Goal: Task Accomplishment & Management: Use online tool/utility

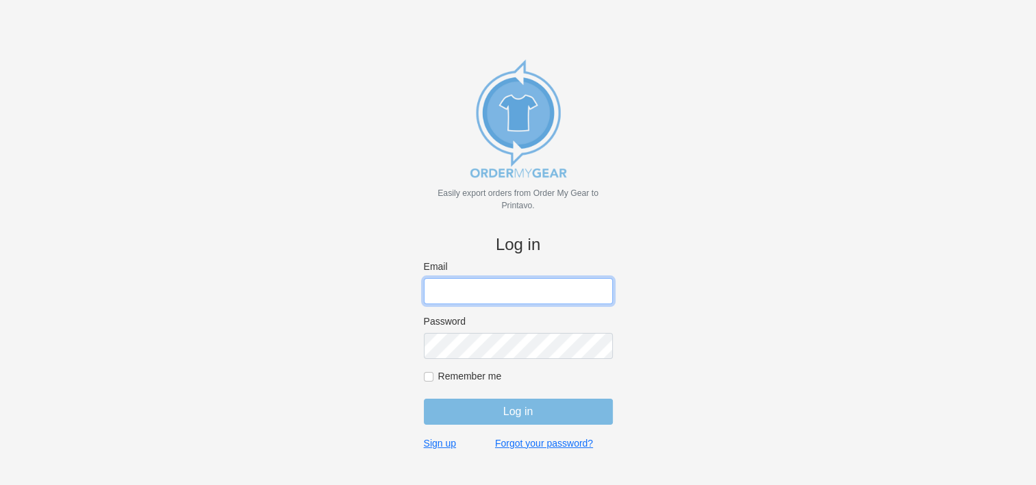
click at [515, 292] on input "Email" at bounding box center [518, 291] width 189 height 26
type input "gino@cishirts.com"
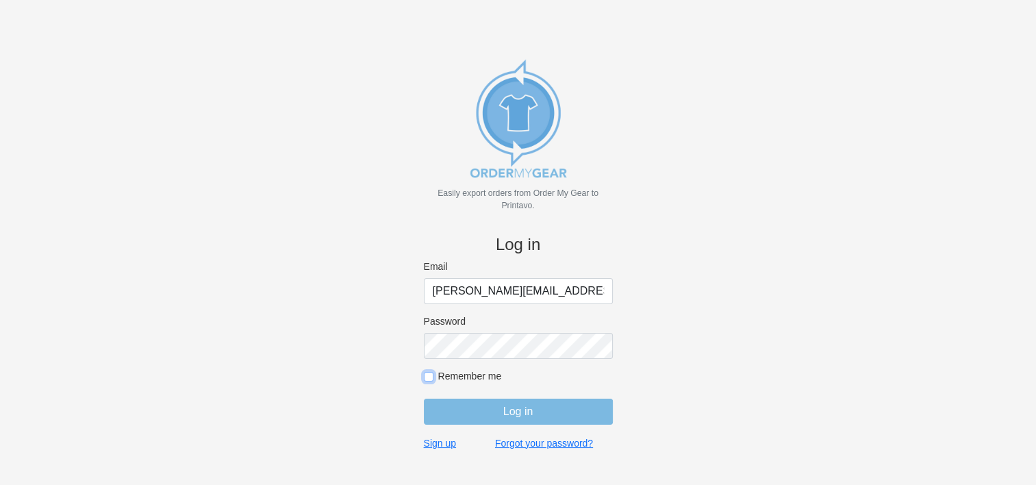
click at [425, 375] on input "Remember me" at bounding box center [429, 377] width 10 height 10
checkbox input "true"
click at [507, 413] on input "Log in" at bounding box center [518, 411] width 189 height 26
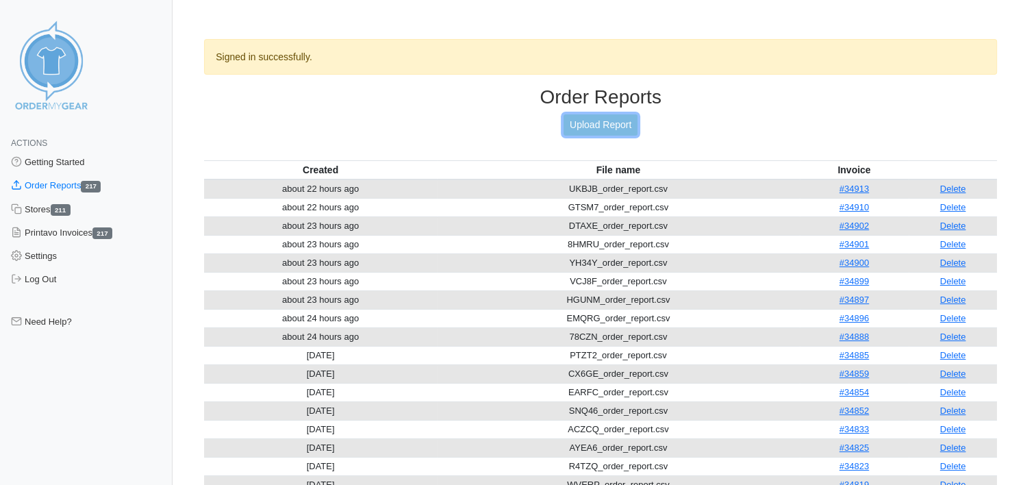
click at [585, 131] on link "Upload Report" at bounding box center [600, 124] width 74 height 21
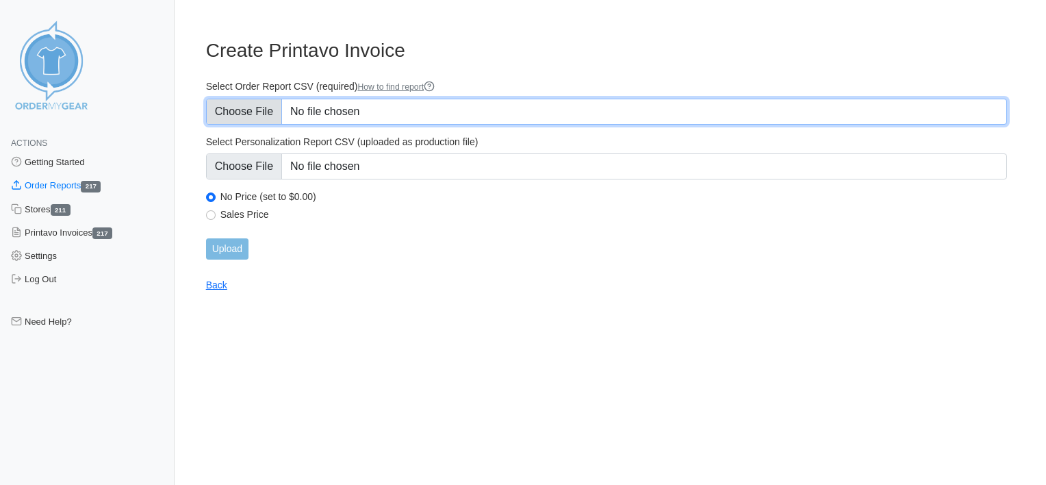
click at [278, 114] on input "Select Order Report CSV (required) How to find report" at bounding box center [606, 112] width 801 height 26
type input "C:\fakepath\J4BHE_order_report.csv"
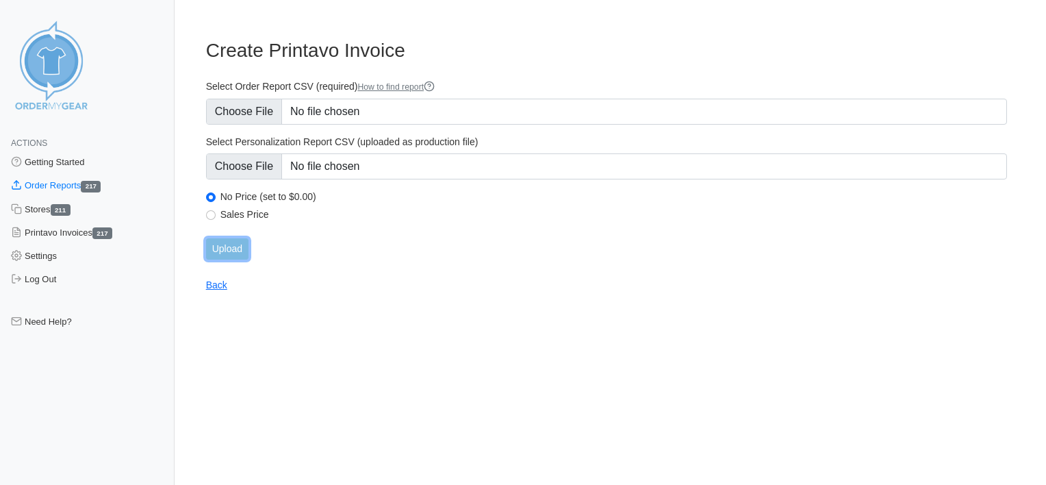
click at [238, 254] on input "Upload" at bounding box center [227, 248] width 42 height 21
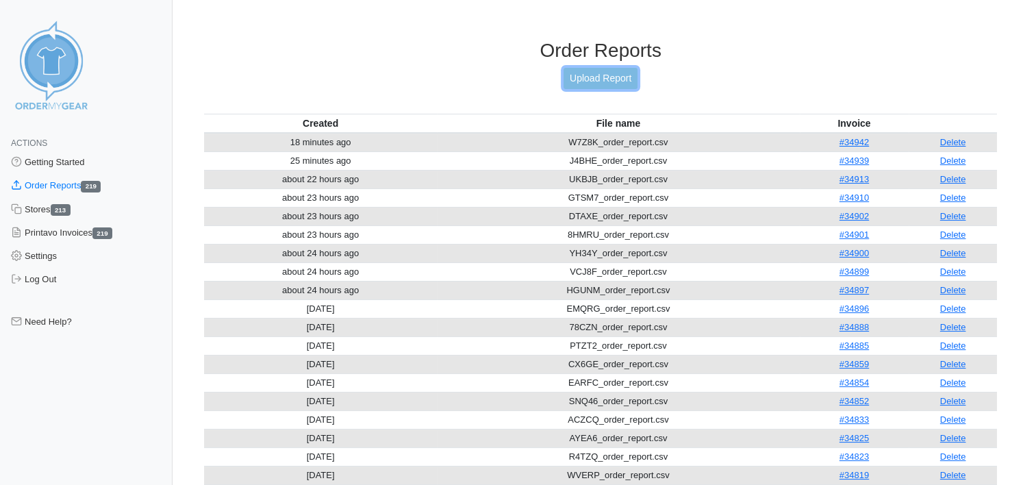
click at [625, 79] on link "Upload Report" at bounding box center [600, 78] width 74 height 21
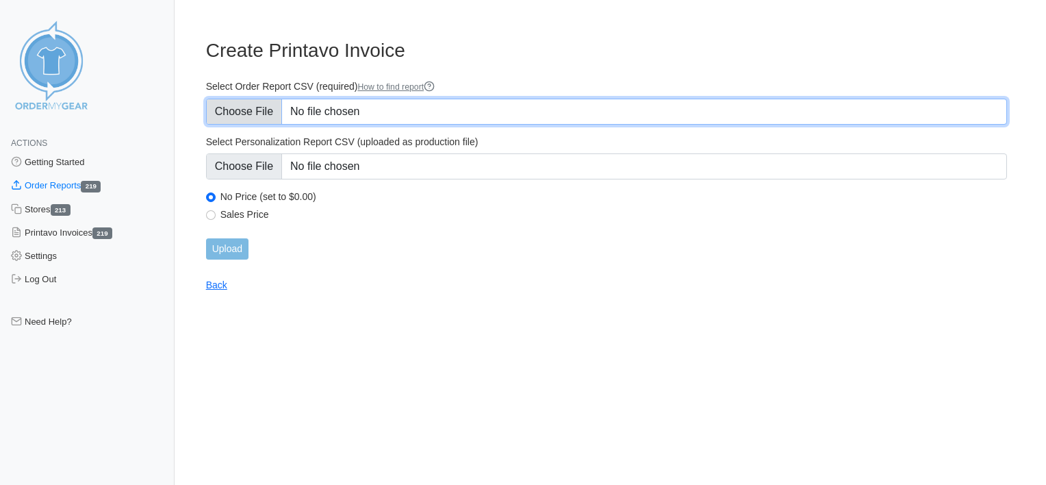
click at [350, 110] on input "Select Order Report CSV (required) How to find report" at bounding box center [606, 112] width 801 height 26
type input "C:\fakepath\J4BHE_order_report (1).csv"
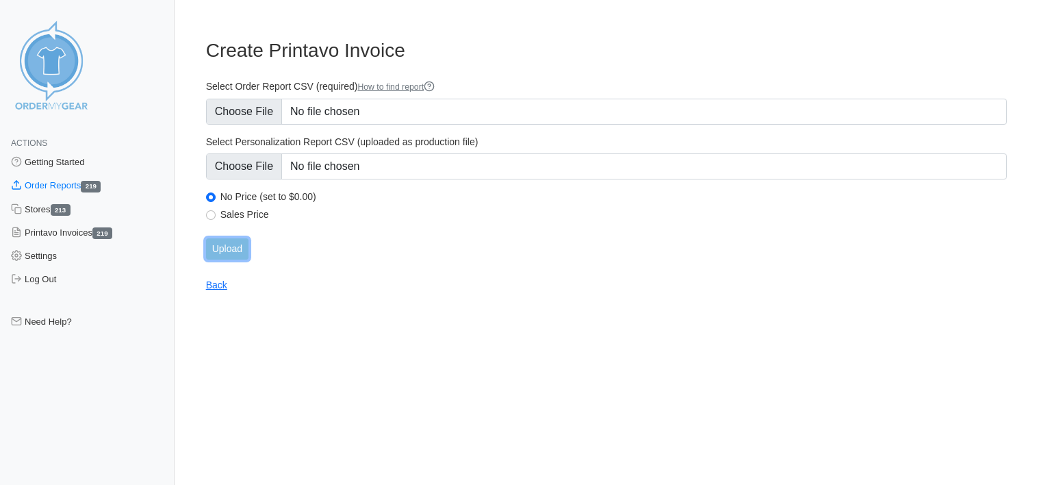
click at [235, 247] on input "Upload" at bounding box center [227, 248] width 42 height 21
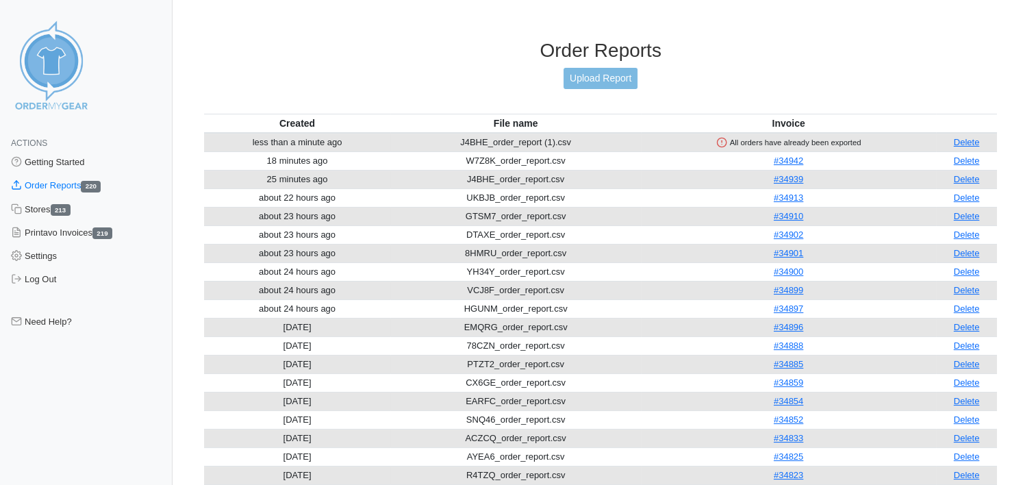
drag, startPoint x: 975, startPoint y: 180, endPoint x: 584, endPoint y: 64, distance: 407.8
click at [975, 180] on link "Delete" at bounding box center [966, 179] width 26 height 10
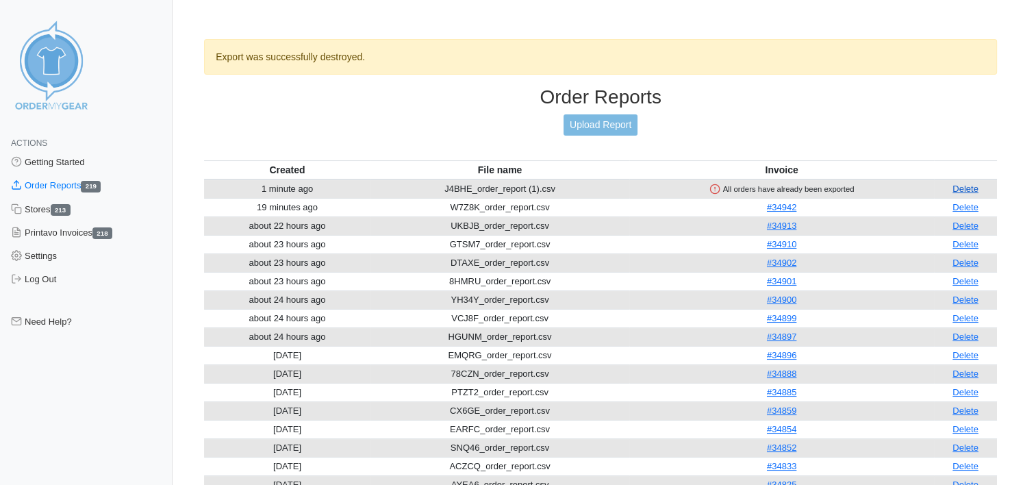
click at [964, 189] on link "Delete" at bounding box center [965, 188] width 26 height 10
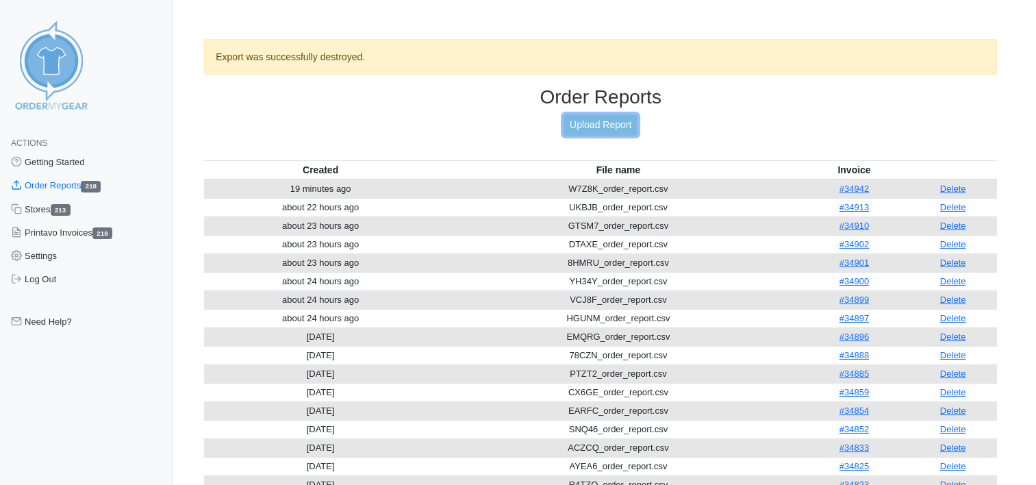
click at [601, 124] on link "Upload Report" at bounding box center [600, 124] width 74 height 21
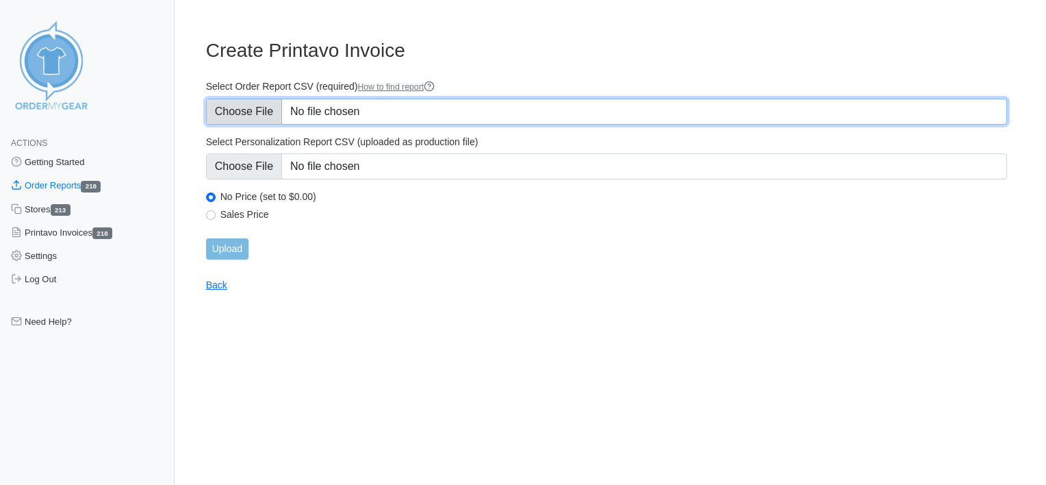
click at [356, 114] on input "Select Order Report CSV (required) How to find report" at bounding box center [606, 112] width 801 height 26
type input "C:\fakepath\J4BHE_order_report (1).csv"
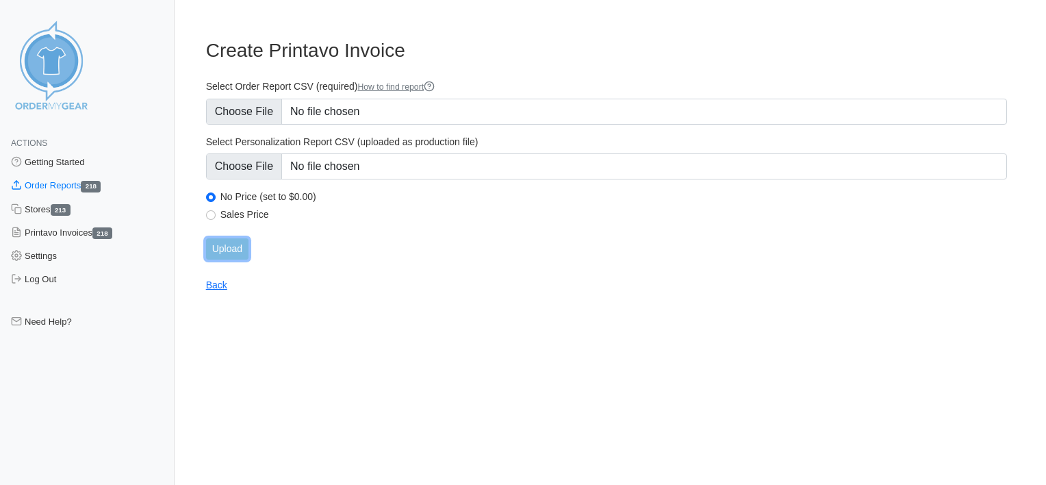
click at [226, 245] on input "Upload" at bounding box center [227, 248] width 42 height 21
